Goal: Information Seeking & Learning: Check status

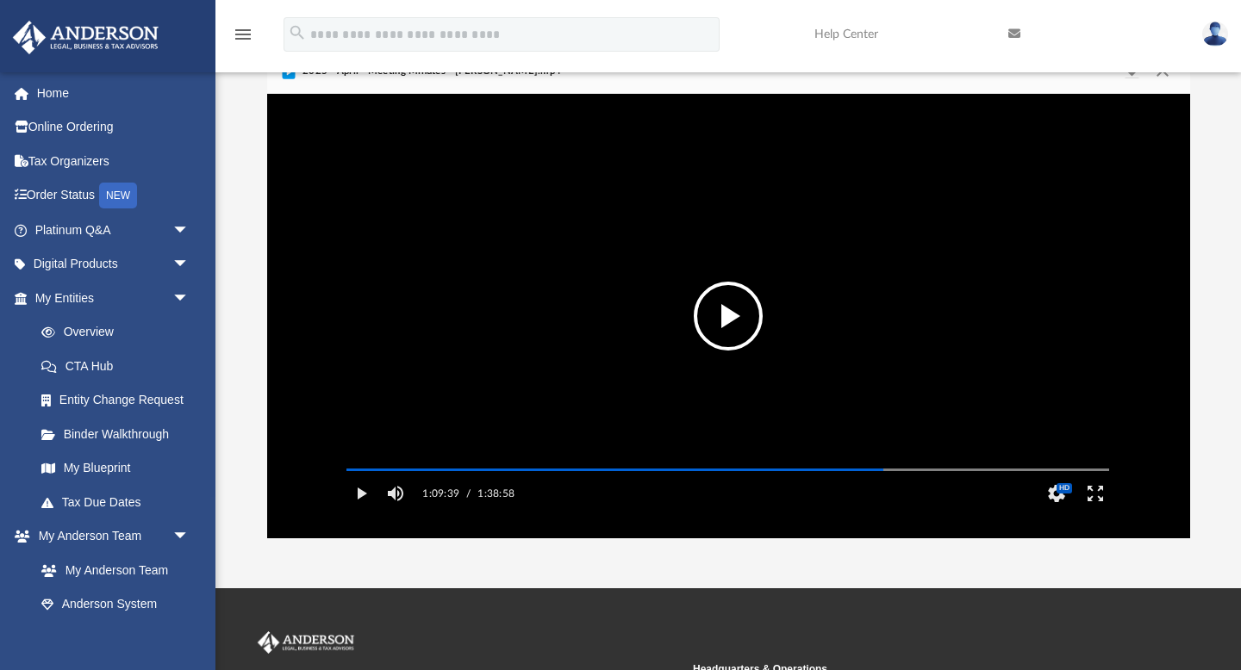
scroll to position [391, 923]
click at [735, 320] on button "File preview" at bounding box center [728, 316] width 69 height 69
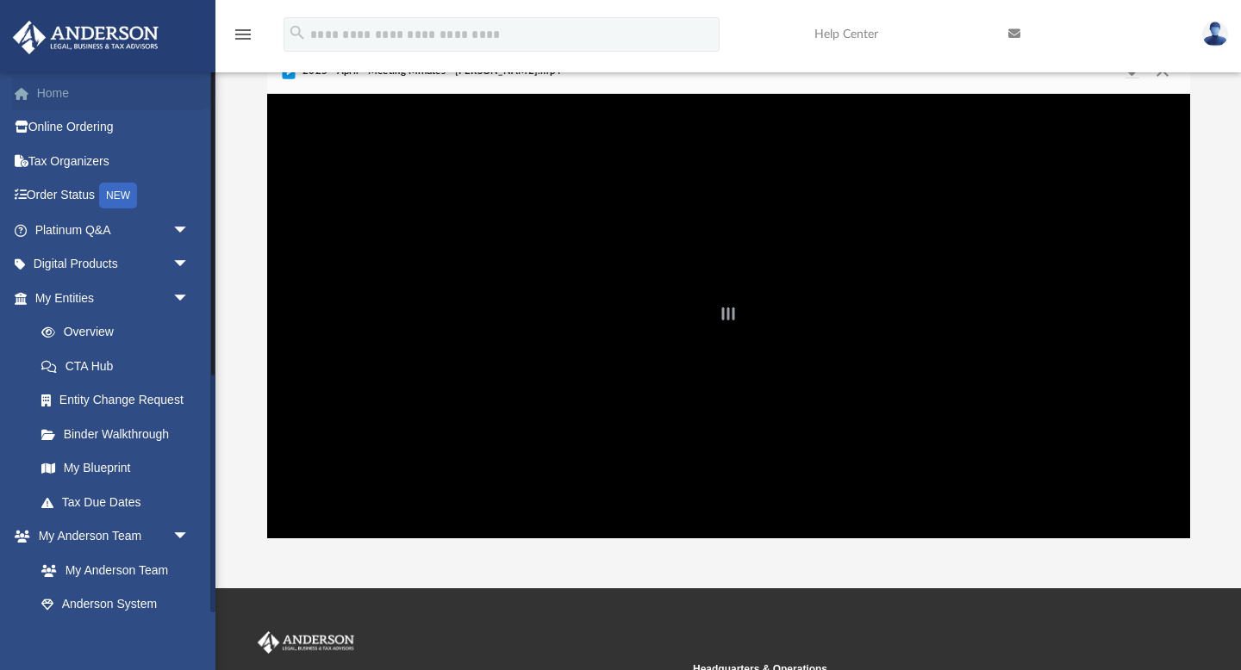
click at [59, 97] on link "Home" at bounding box center [113, 93] width 203 height 34
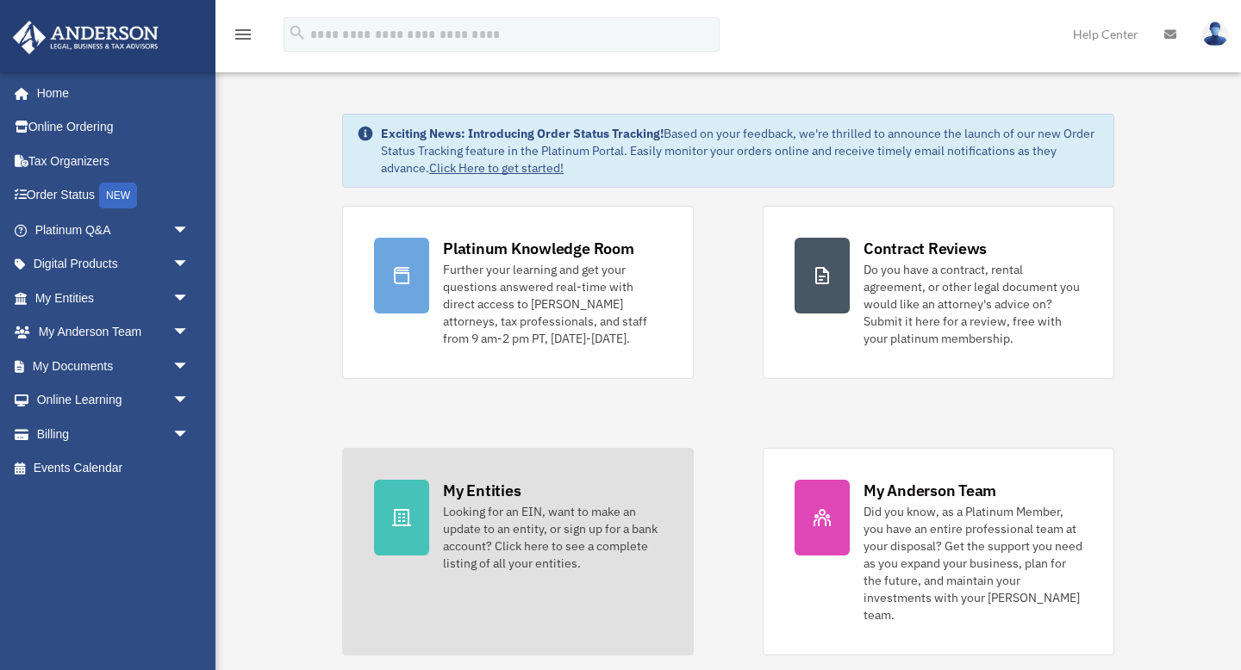
click at [546, 521] on div "Looking for an EIN, want to make an update to an entity, or sign up for a bank …" at bounding box center [552, 537] width 219 height 69
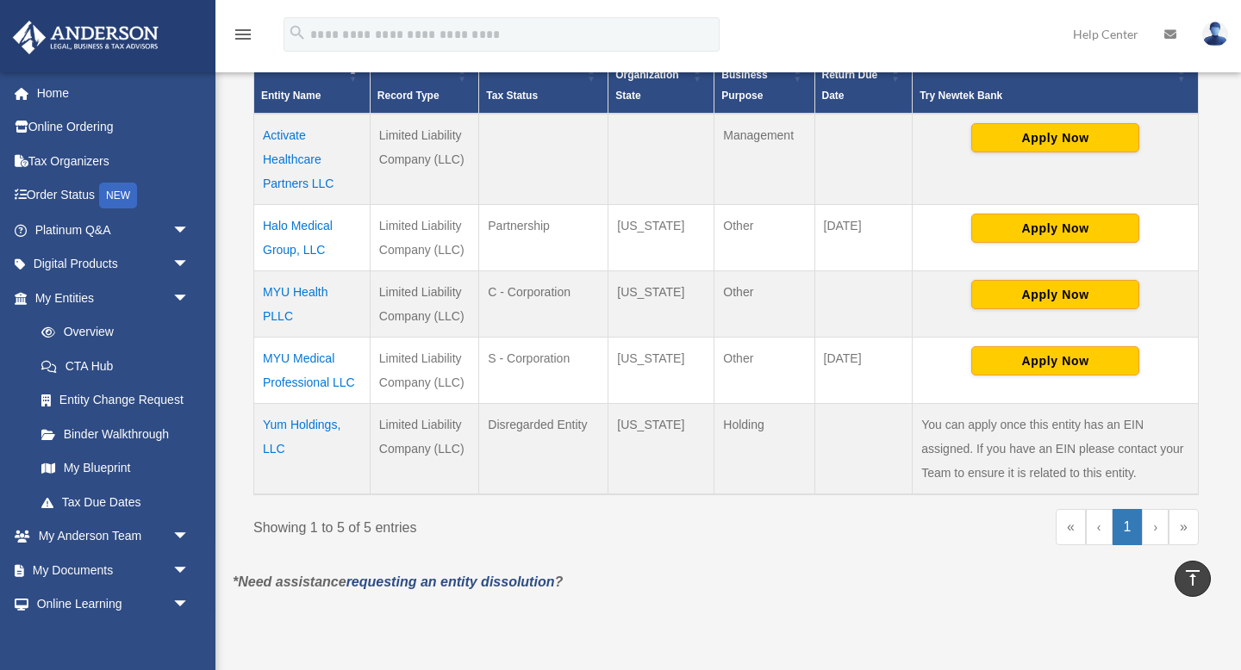
scroll to position [390, 0]
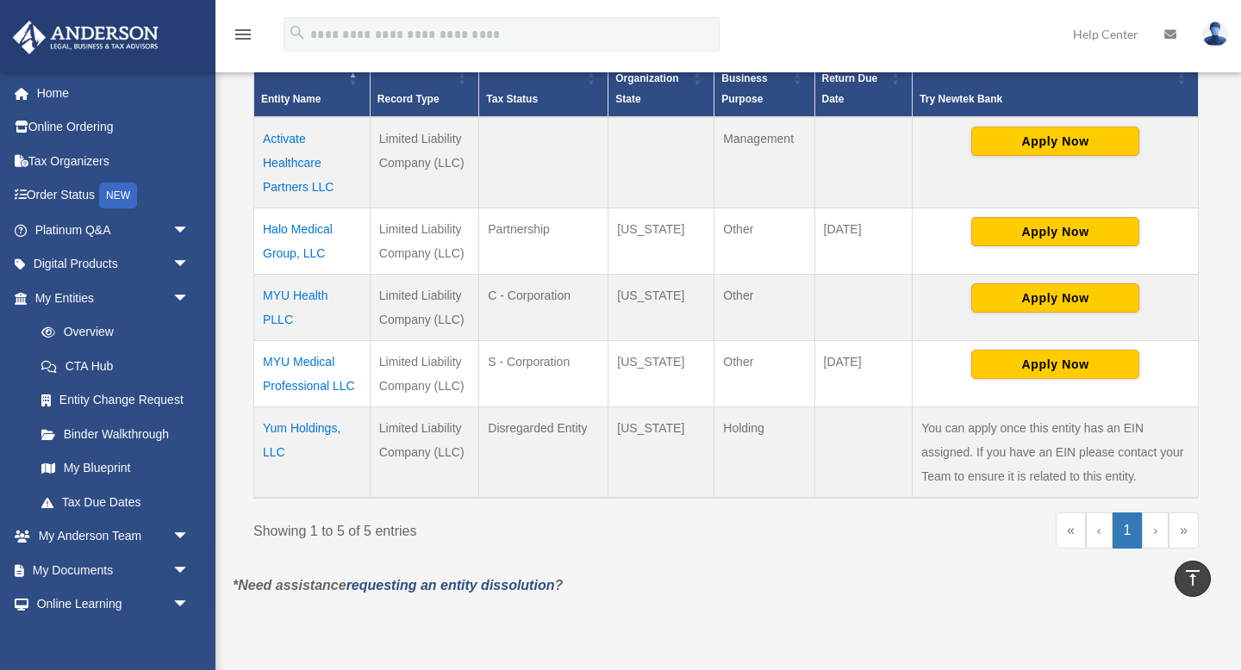
click at [304, 387] on td "MYU Medical Professional LLC" at bounding box center [312, 373] width 116 height 66
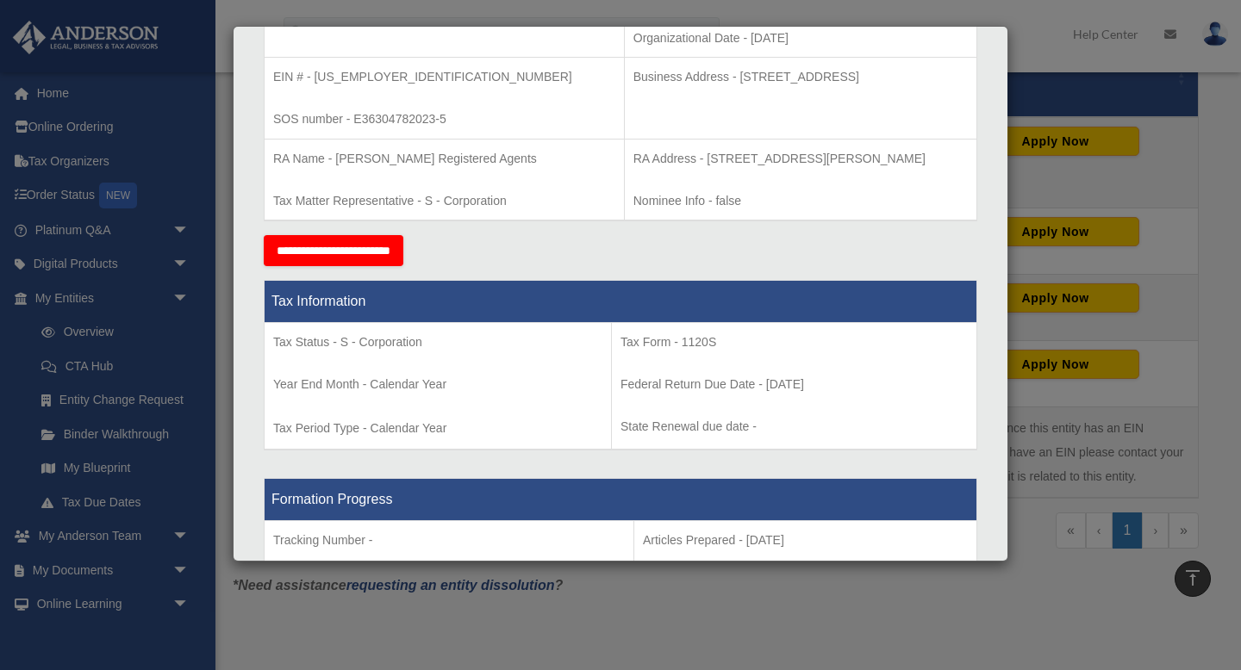
scroll to position [0, 0]
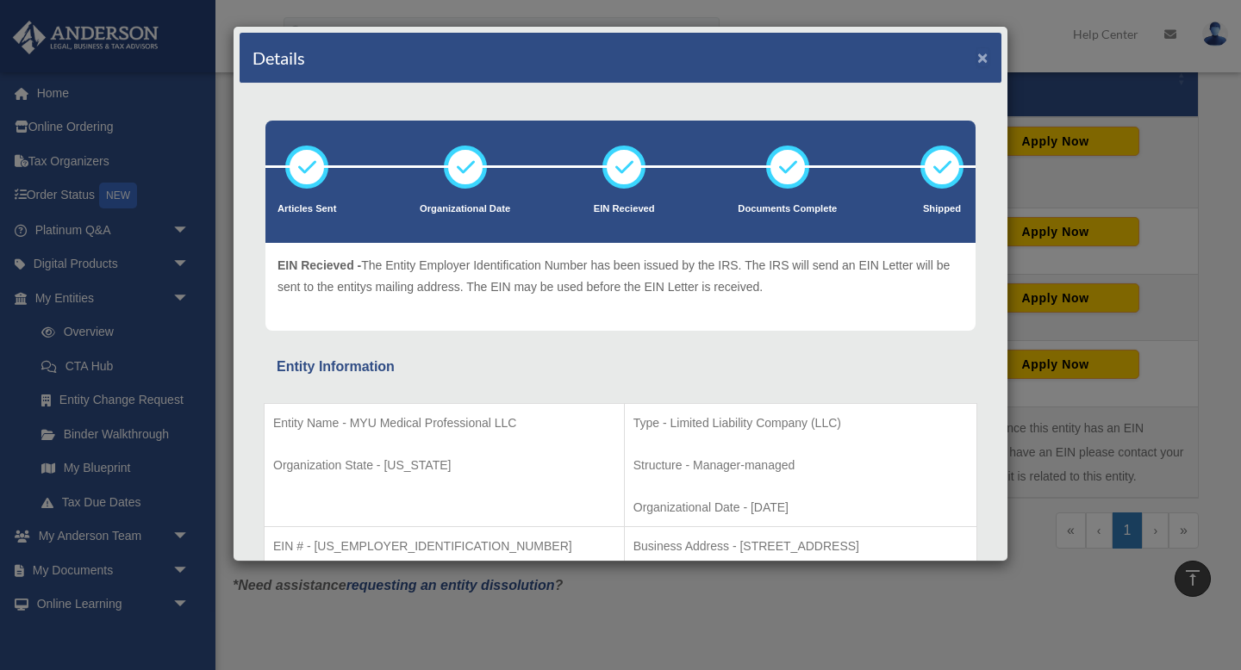
click at [981, 58] on button "×" at bounding box center [982, 57] width 11 height 18
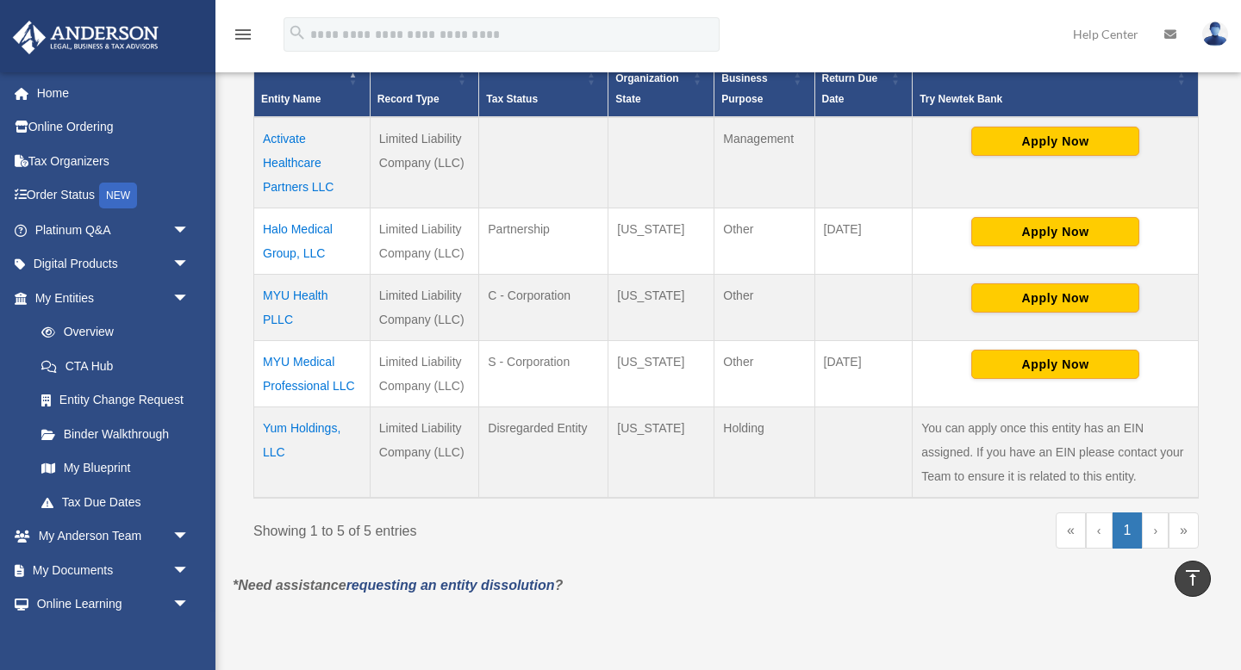
click at [282, 300] on td "MYU Health PLLC" at bounding box center [312, 307] width 116 height 66
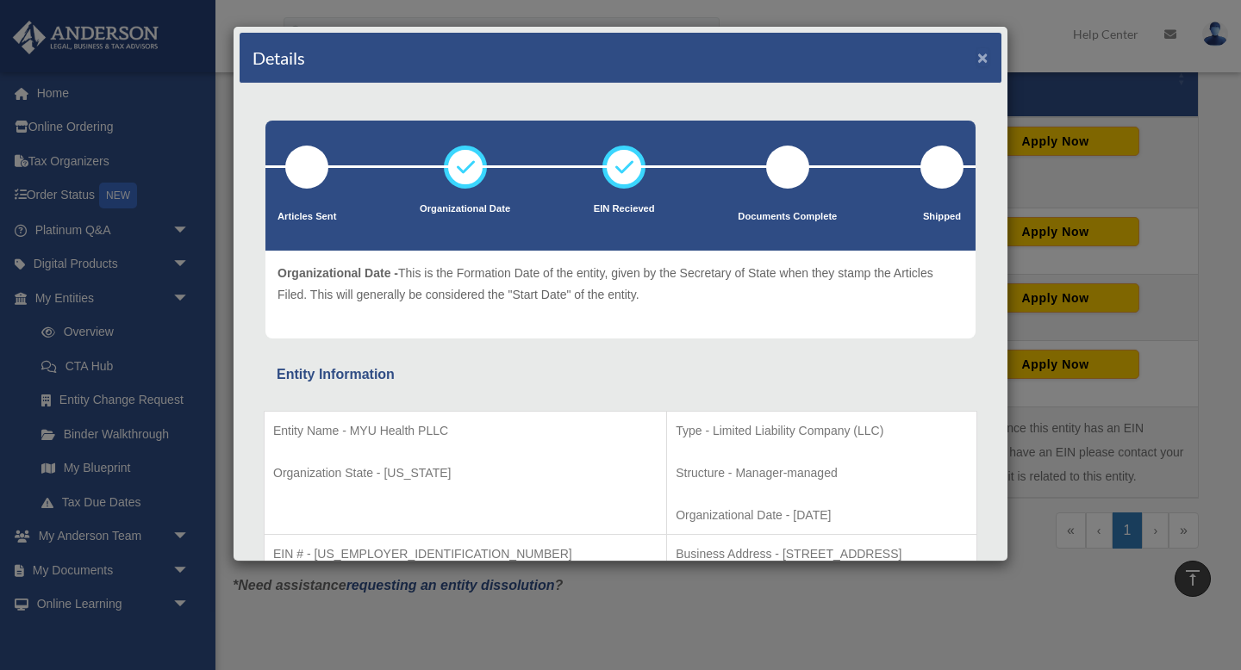
click at [983, 54] on button "×" at bounding box center [982, 57] width 11 height 18
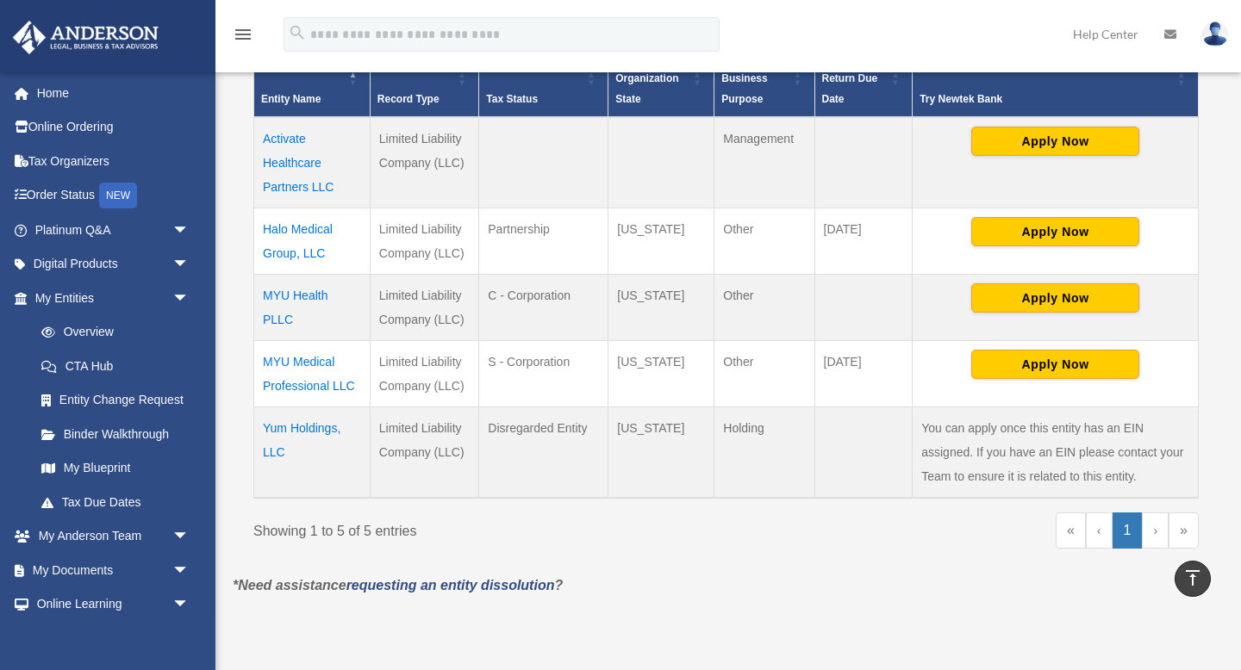
click at [304, 372] on td "MYU Medical Professional LLC" at bounding box center [312, 373] width 116 height 66
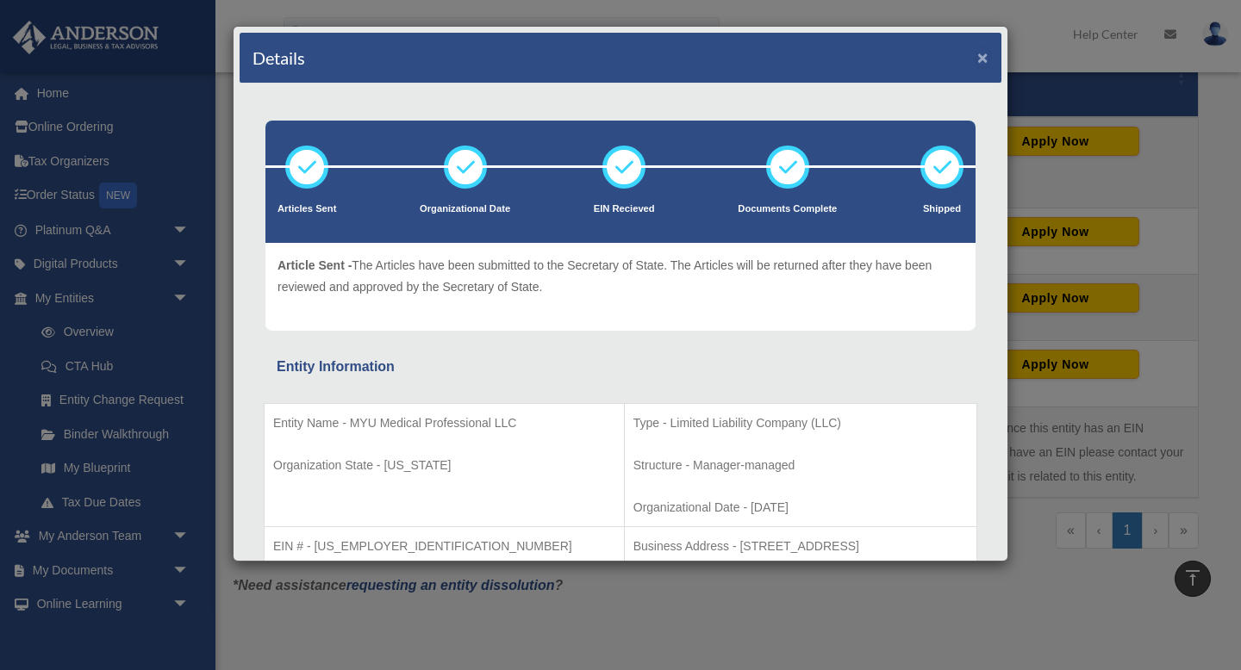
click at [982, 54] on button "×" at bounding box center [982, 57] width 11 height 18
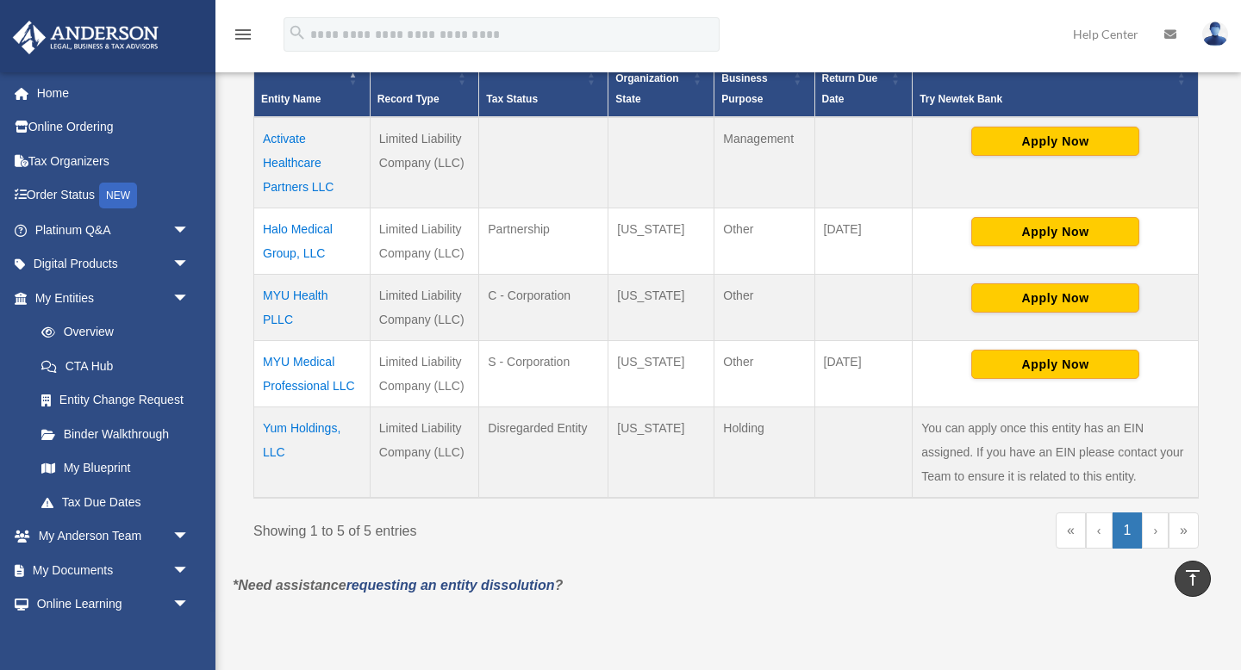
click at [300, 224] on td "Halo Medical Group, LLC" at bounding box center [312, 241] width 116 height 66
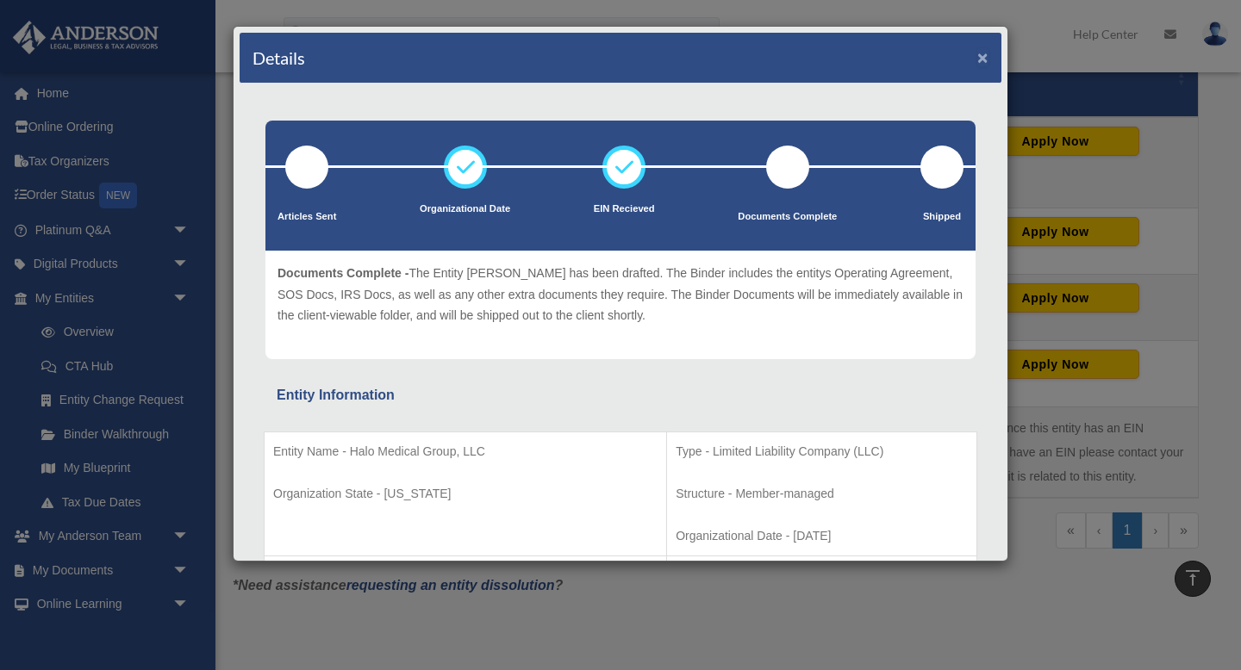
click at [982, 60] on button "×" at bounding box center [982, 57] width 11 height 18
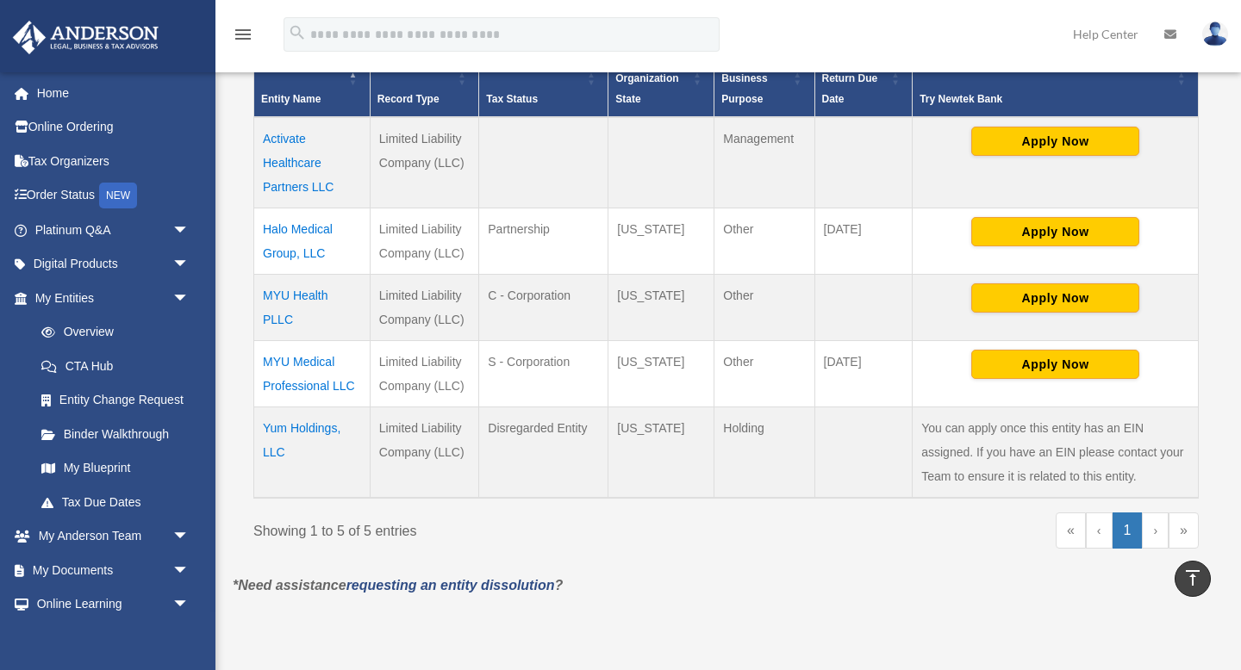
click at [302, 174] on td "Activate Healthcare Partners LLC" at bounding box center [312, 162] width 116 height 91
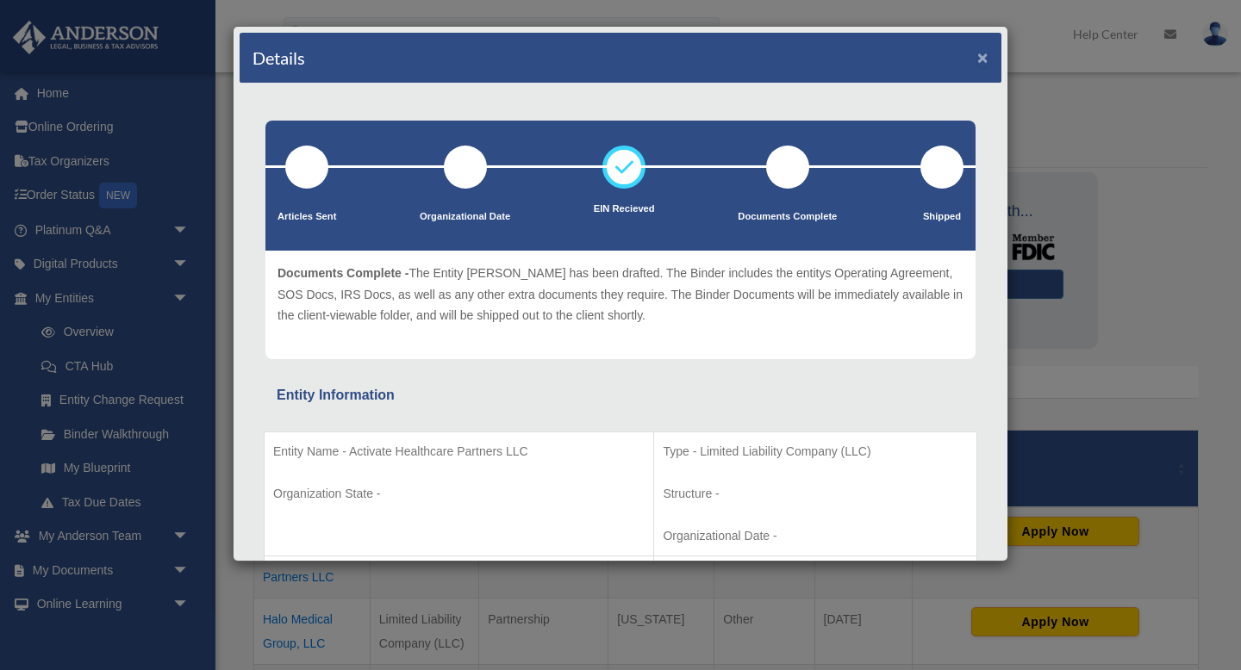
click at [980, 56] on button "×" at bounding box center [982, 57] width 11 height 18
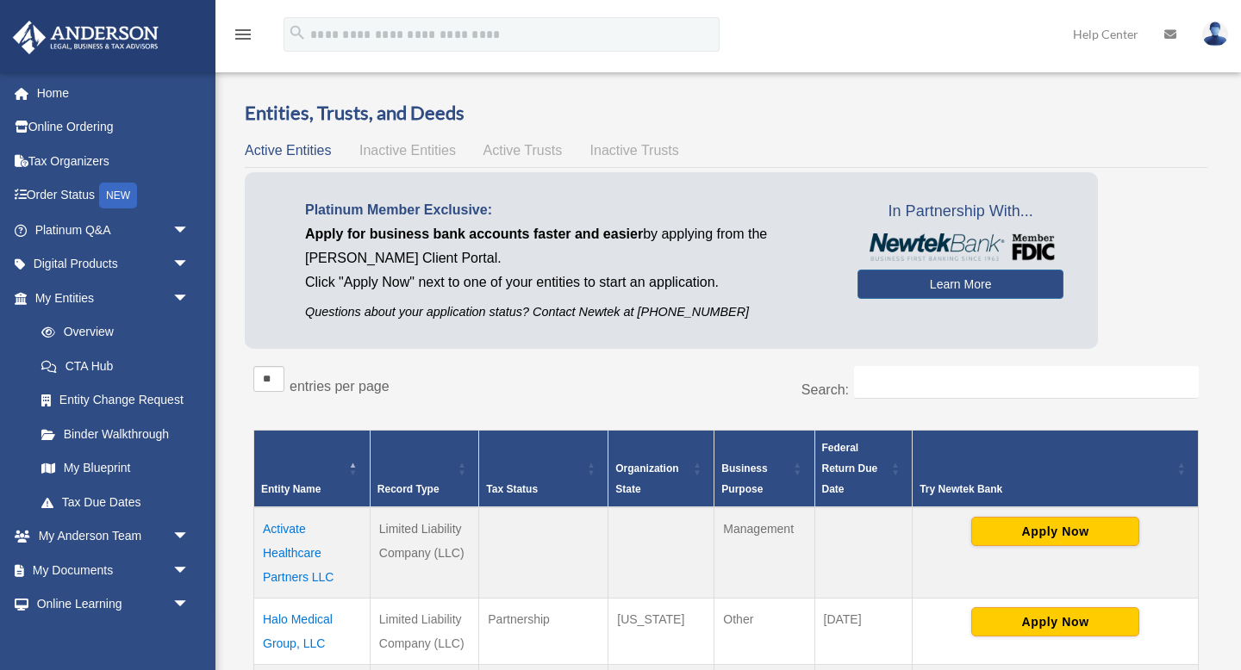
click at [409, 154] on span "Inactive Entities" at bounding box center [407, 150] width 97 height 15
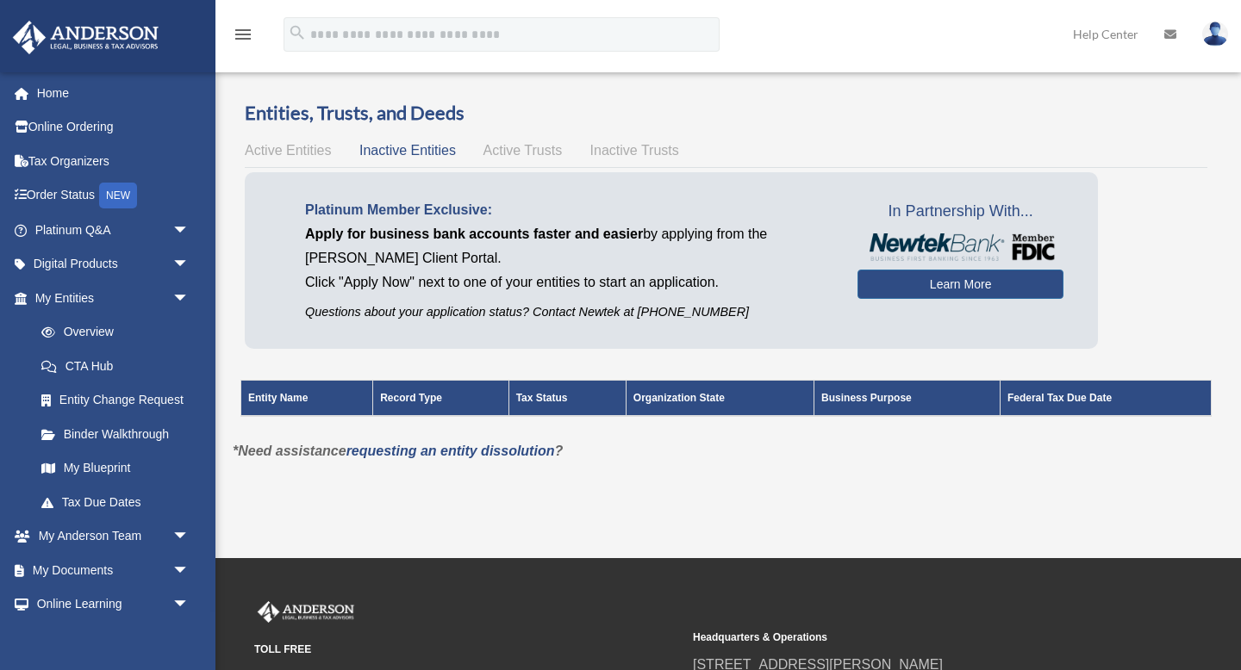
click at [510, 143] on span "Active Trusts" at bounding box center [522, 150] width 79 height 15
click at [611, 151] on span "Inactive Trusts" at bounding box center [634, 150] width 89 height 15
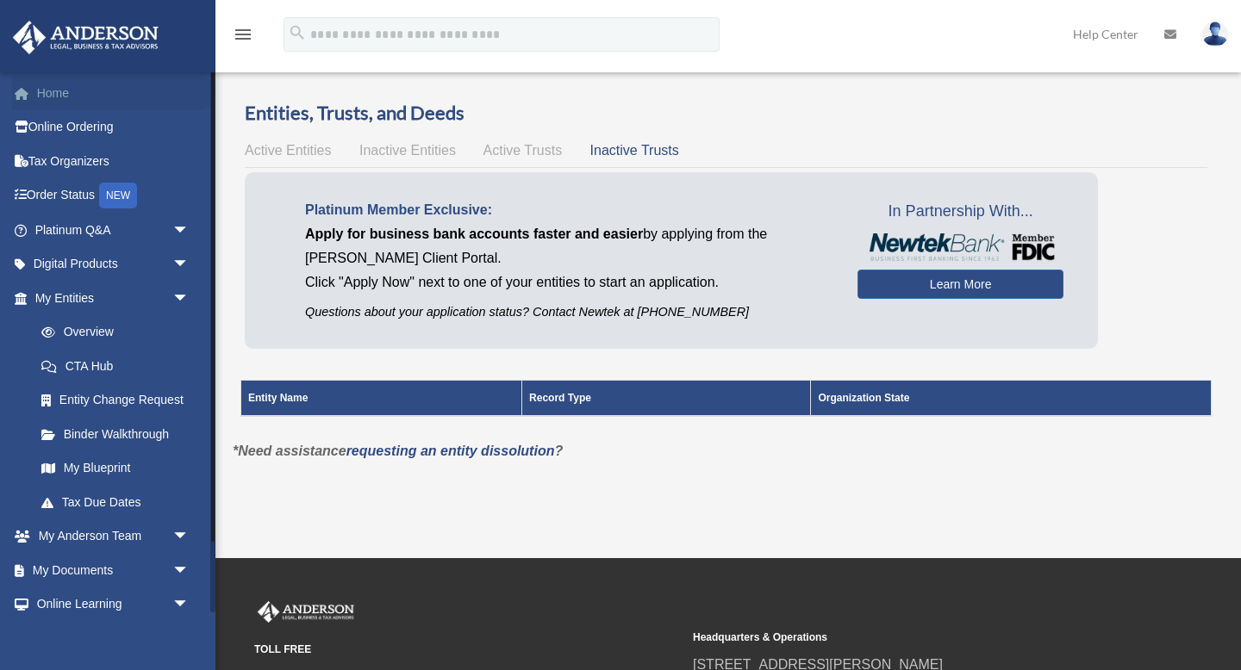
click at [54, 96] on link "Home" at bounding box center [113, 93] width 203 height 34
